Goal: Information Seeking & Learning: Find contact information

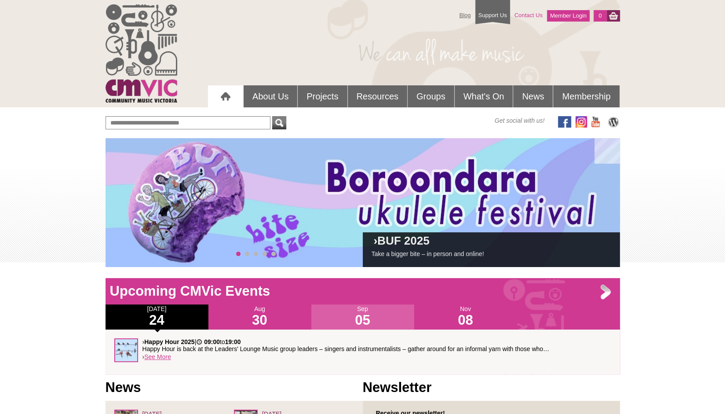
click at [524, 17] on link "Contact Us" at bounding box center [528, 14] width 37 height 15
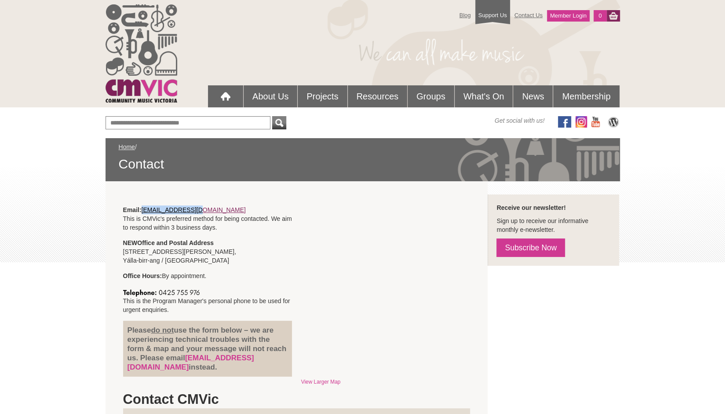
drag, startPoint x: 196, startPoint y: 211, endPoint x: 145, endPoint y: 211, distance: 51.9
click at [145, 211] on p "Email: info@cmvic.org.au This is CMVic's preferred method for being contacted. …" at bounding box center [207, 218] width 169 height 26
copy link "info@cmvic.org.au"
click at [180, 293] on img at bounding box center [164, 291] width 82 height 9
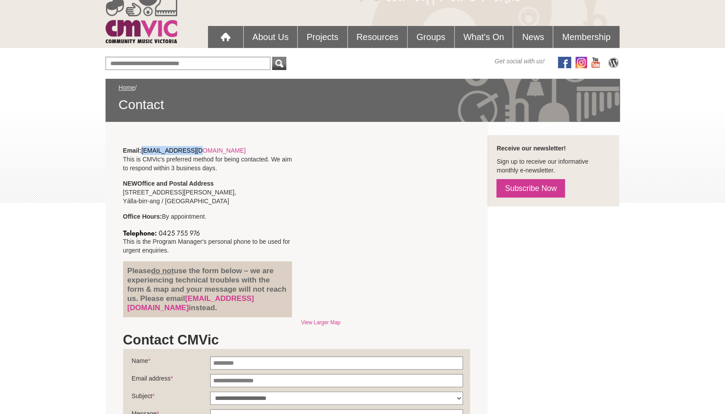
scroll to position [44, 0]
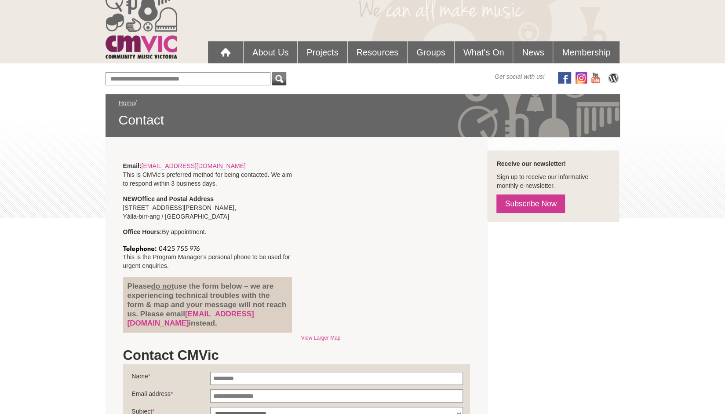
drag, startPoint x: 205, startPoint y: 246, endPoint x: 160, endPoint y: 248, distance: 44.4
click at [159, 248] on p "This is the Program Manager's personal phone to be used for urgent enquiries." at bounding box center [207, 256] width 169 height 27
click at [245, 243] on p "This is the Program Manager's personal phone to be used for urgent enquiries." at bounding box center [207, 256] width 169 height 27
